Goal: Task Accomplishment & Management: Manage account settings

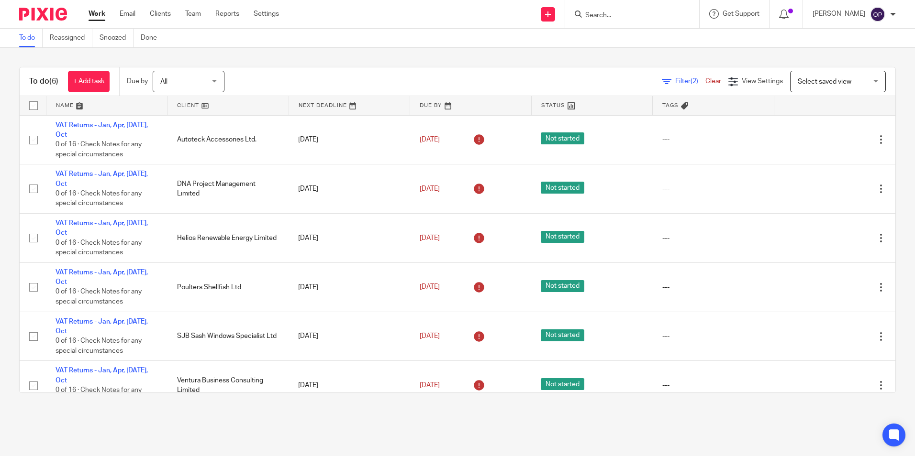
click at [605, 10] on form at bounding box center [635, 14] width 102 height 12
click at [609, 17] on input "Search" at bounding box center [627, 15] width 86 height 9
type input "red"
click at [607, 40] on link at bounding box center [650, 41] width 137 height 22
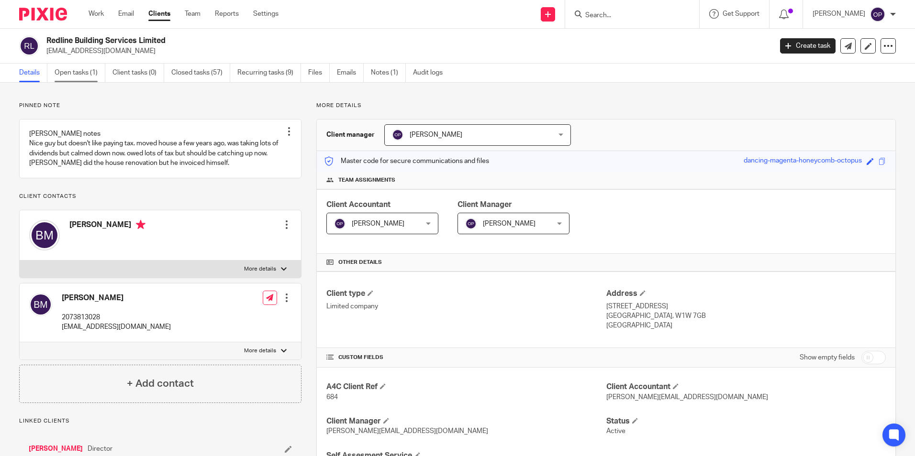
click at [89, 77] on link "Open tasks (1)" at bounding box center [80, 73] width 51 height 19
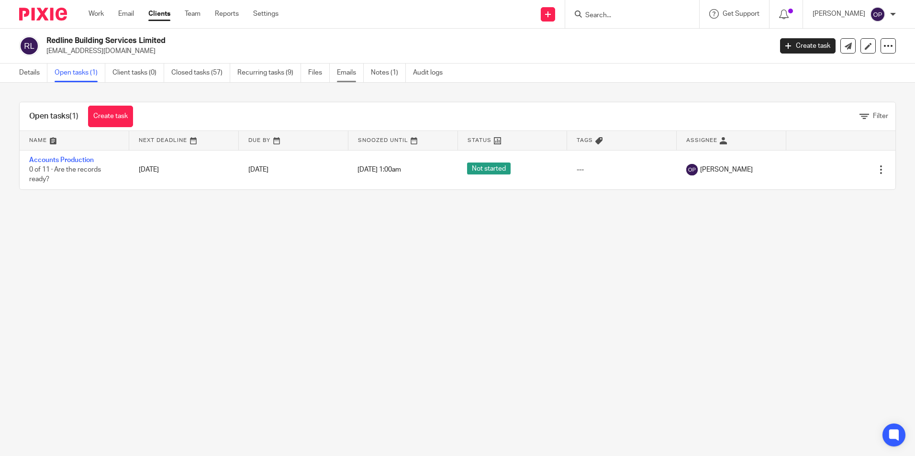
click at [341, 68] on link "Emails" at bounding box center [350, 73] width 27 height 19
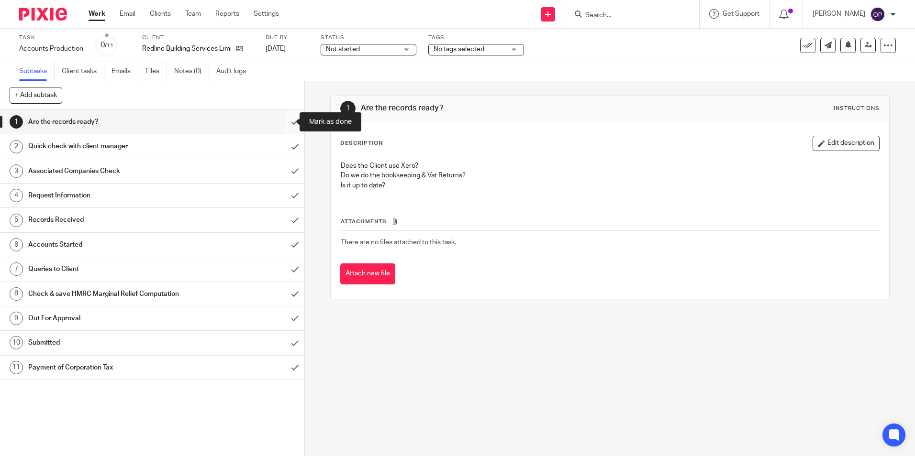
click at [286, 124] on input "submit" at bounding box center [152, 122] width 304 height 24
drag, startPoint x: 285, startPoint y: 150, endPoint x: 285, endPoint y: 157, distance: 7.2
click at [285, 151] on input "submit" at bounding box center [152, 146] width 304 height 24
click at [284, 166] on input "submit" at bounding box center [152, 171] width 304 height 24
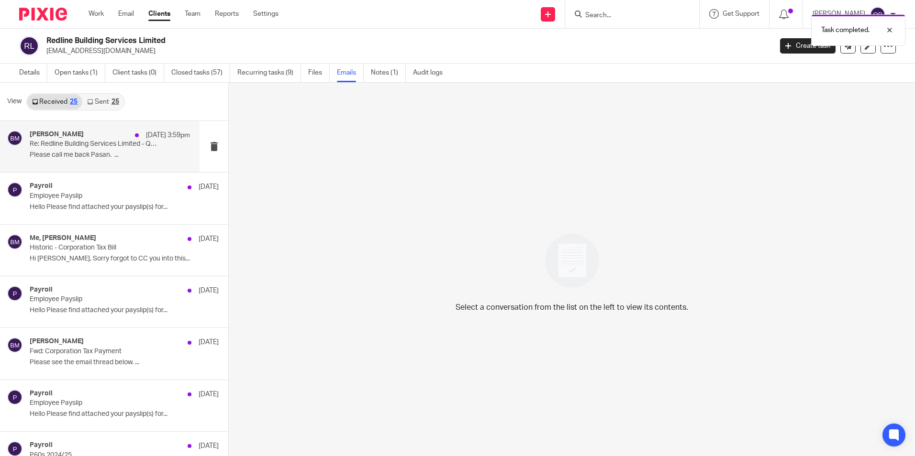
click at [102, 163] on div "[PERSON_NAME] [DATE] 3:59pm Re: Redline Building Services Limited - Query Pleas…" at bounding box center [99, 146] width 199 height 51
